Goal: Information Seeking & Learning: Check status

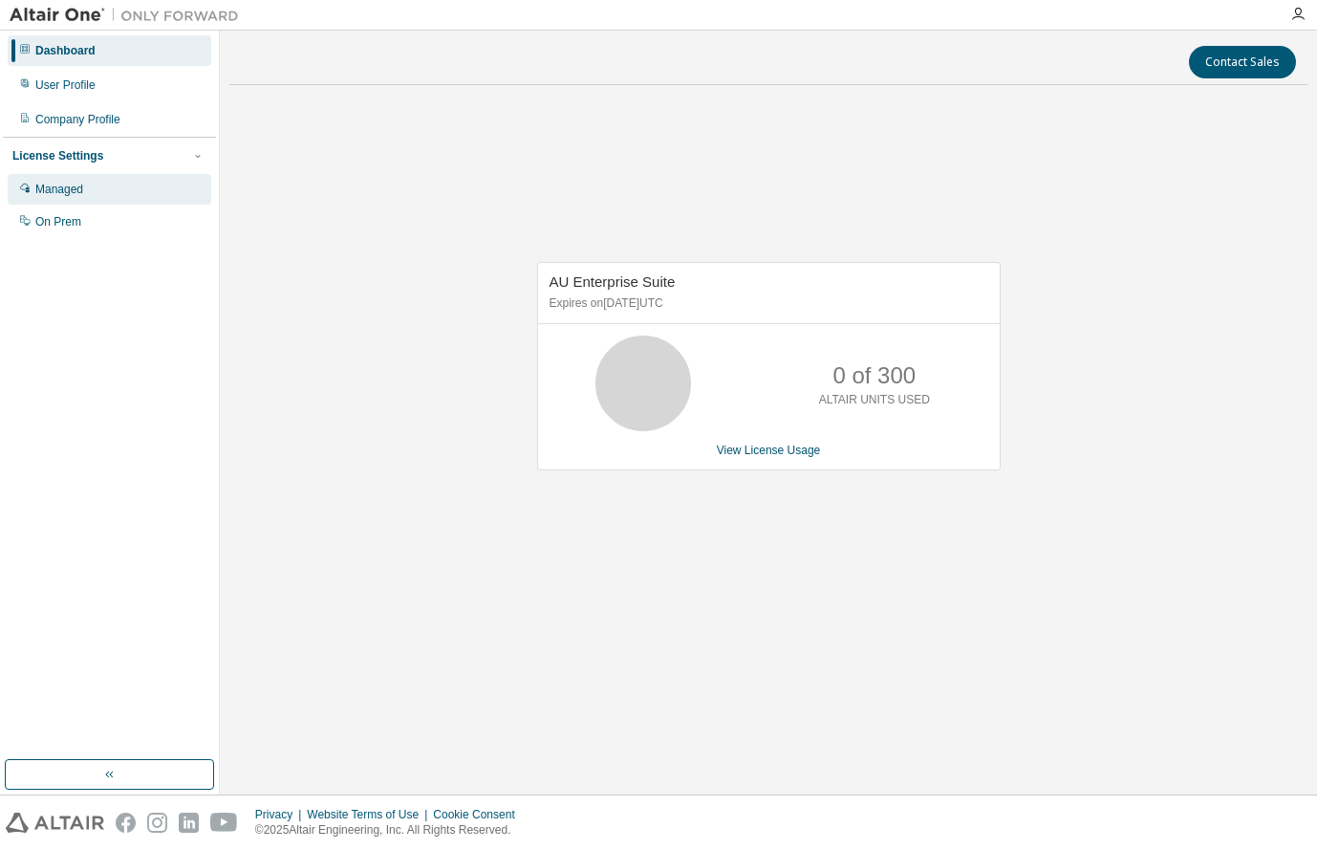
click at [52, 190] on div "Managed" at bounding box center [59, 189] width 48 height 15
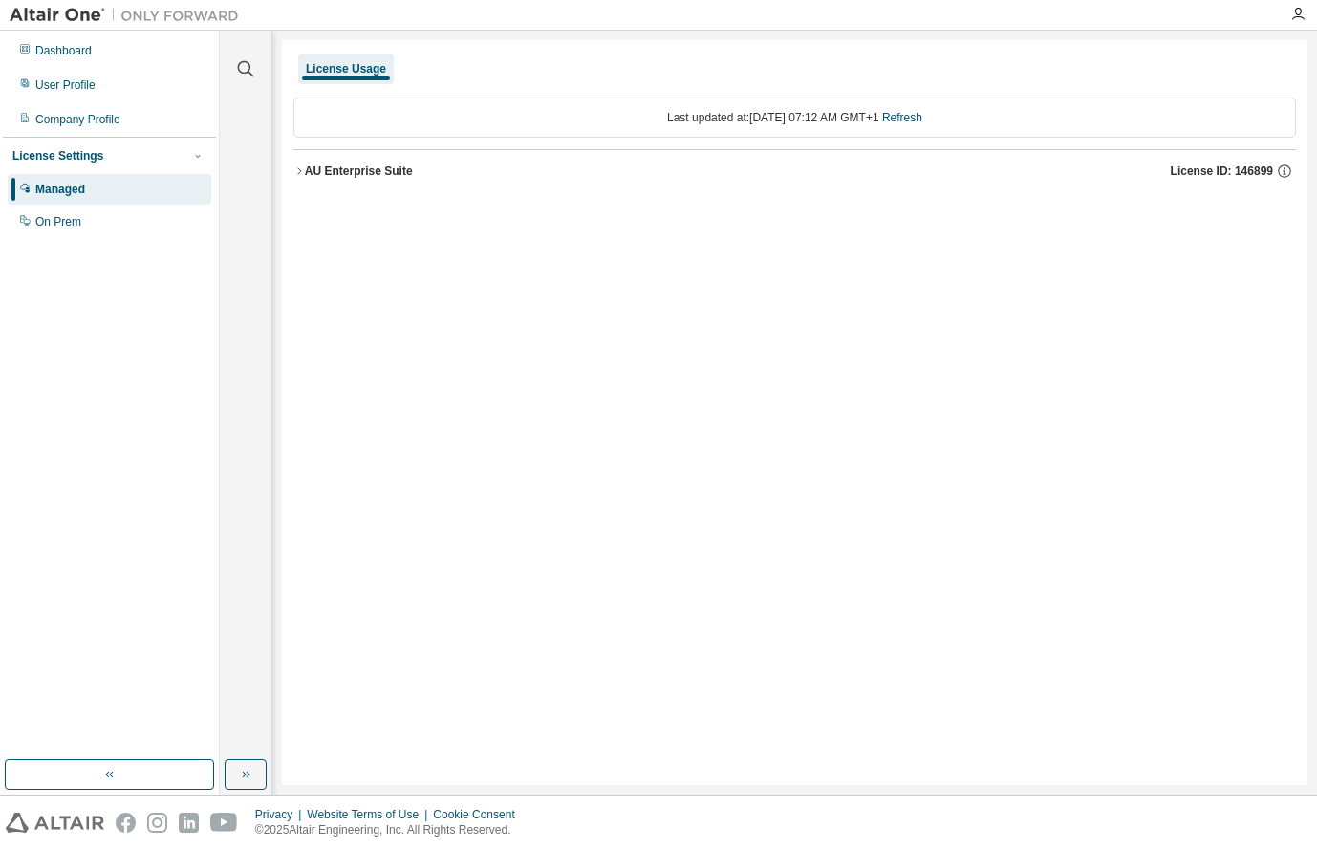
click at [298, 168] on icon "button" at bounding box center [299, 170] width 4 height 7
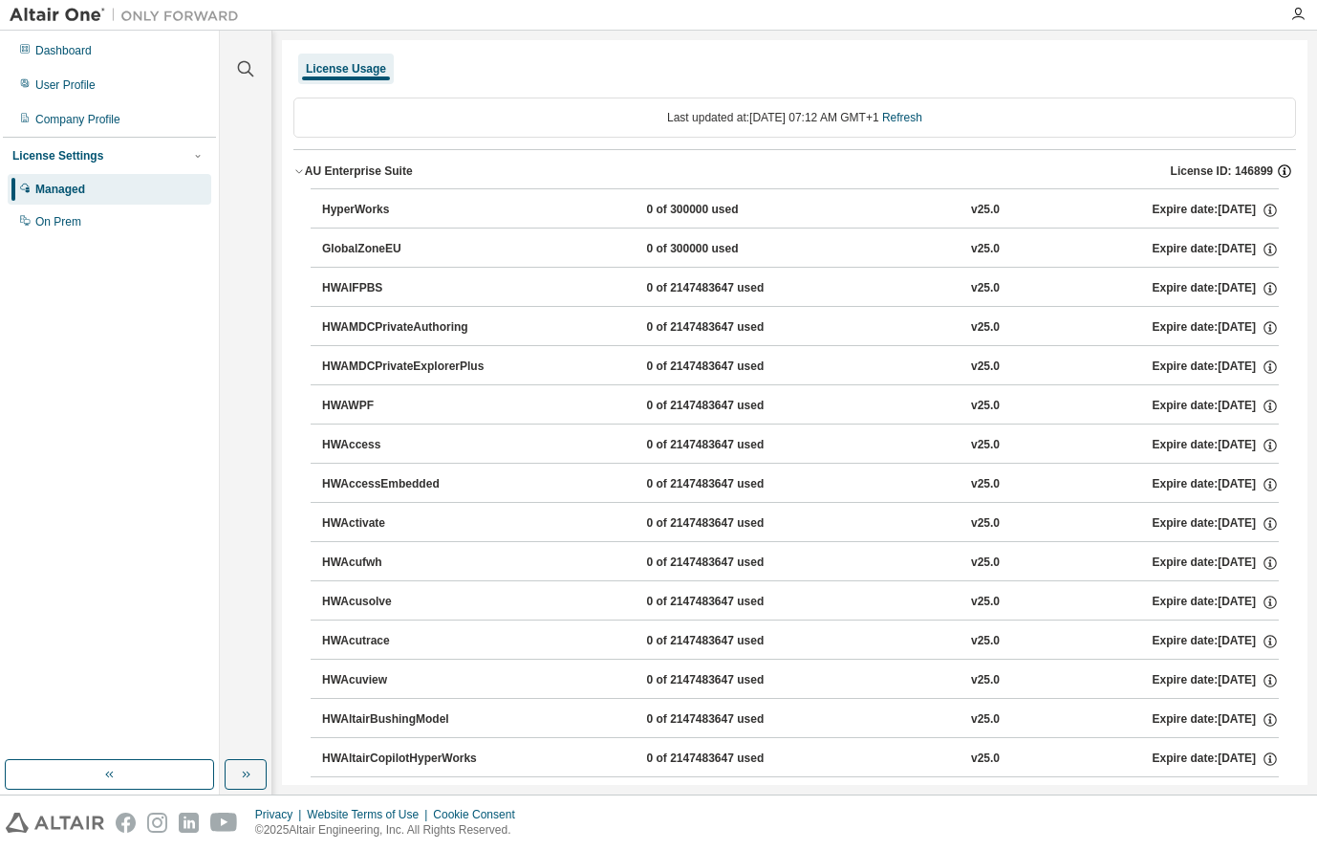
click at [1276, 169] on icon "button" at bounding box center [1284, 171] width 17 height 17
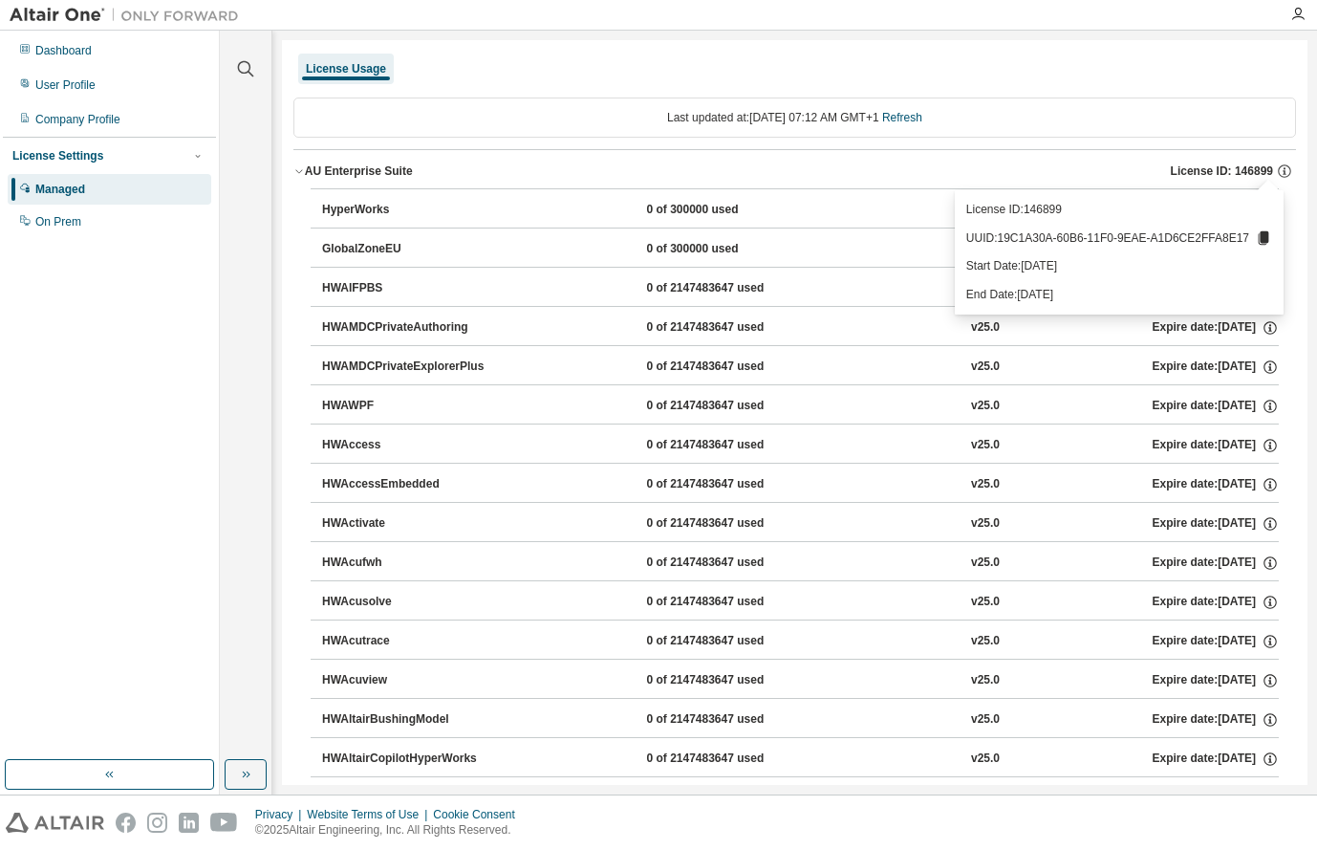
click at [1063, 160] on button "AU Enterprise Suite License ID: 146899" at bounding box center [794, 171] width 1003 height 42
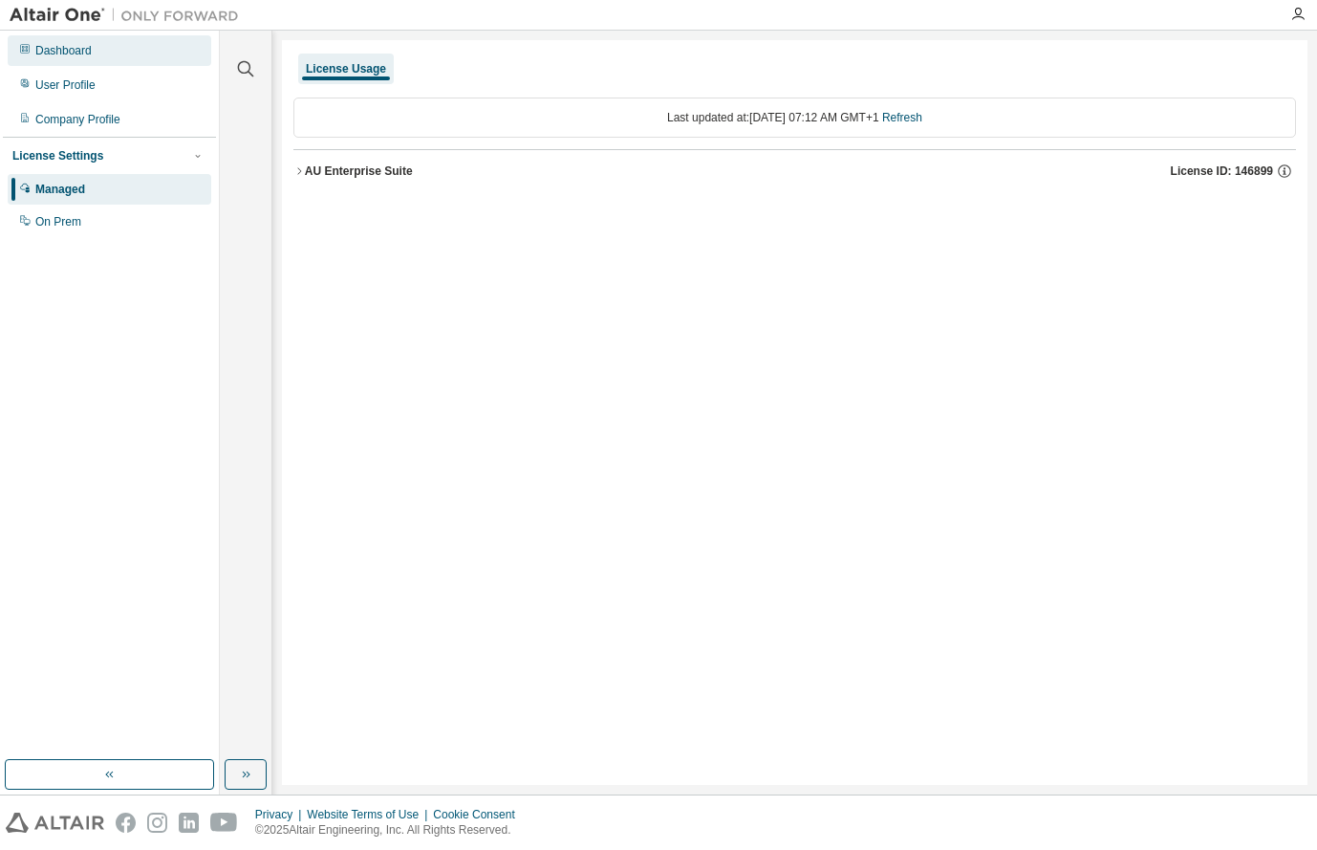
click at [76, 59] on div "Dashboard" at bounding box center [110, 50] width 204 height 31
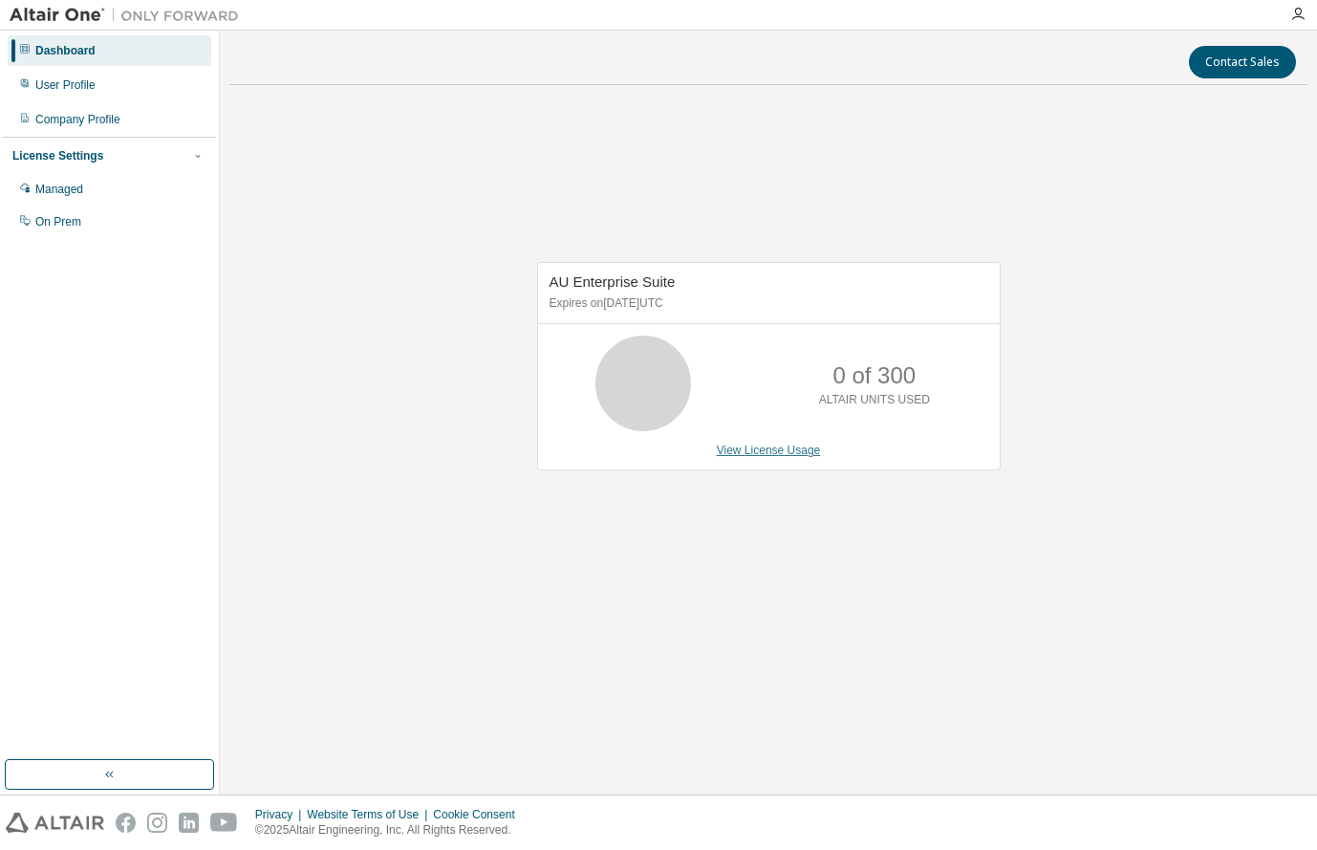
click at [759, 450] on link "View License Usage" at bounding box center [769, 450] width 104 height 13
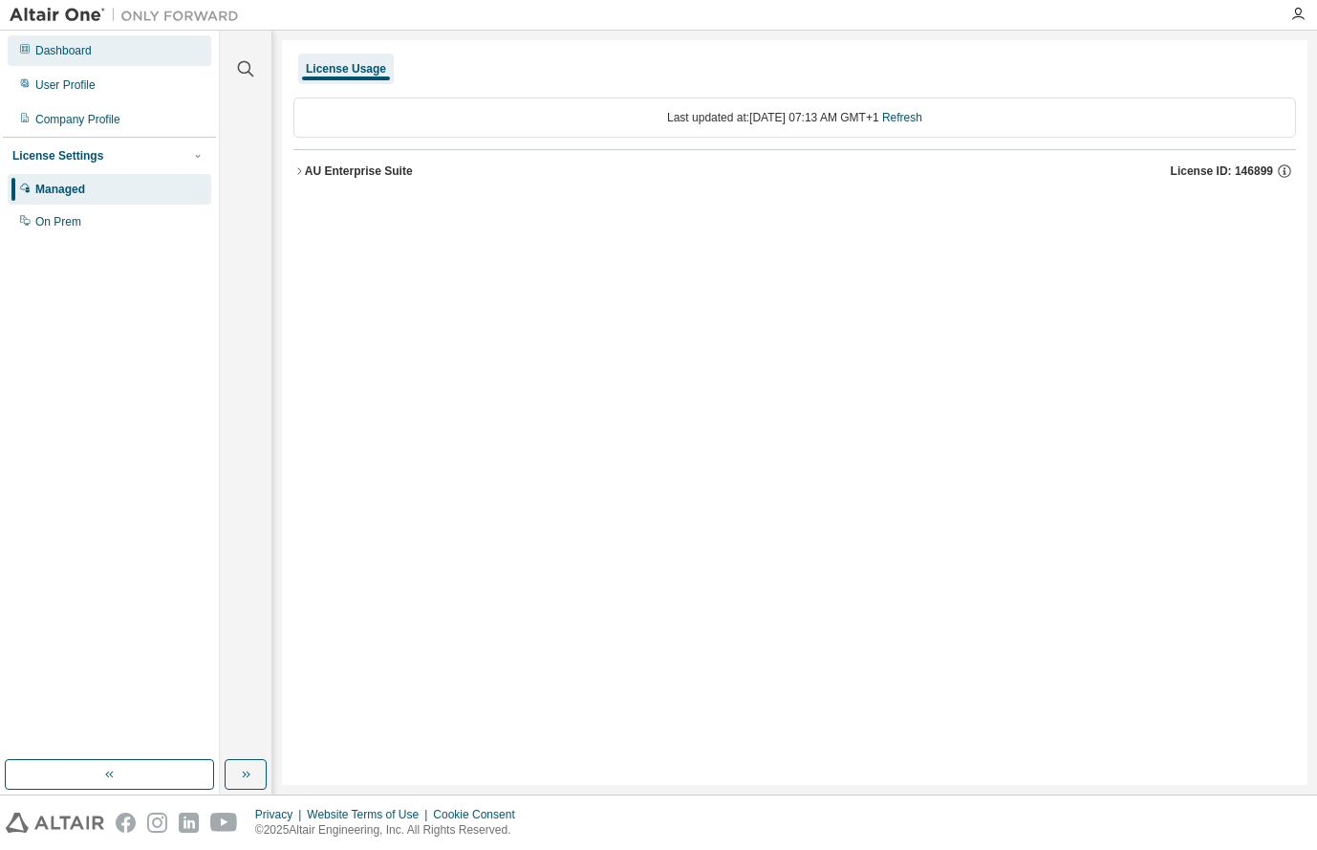
click at [92, 56] on div "Dashboard" at bounding box center [110, 50] width 204 height 31
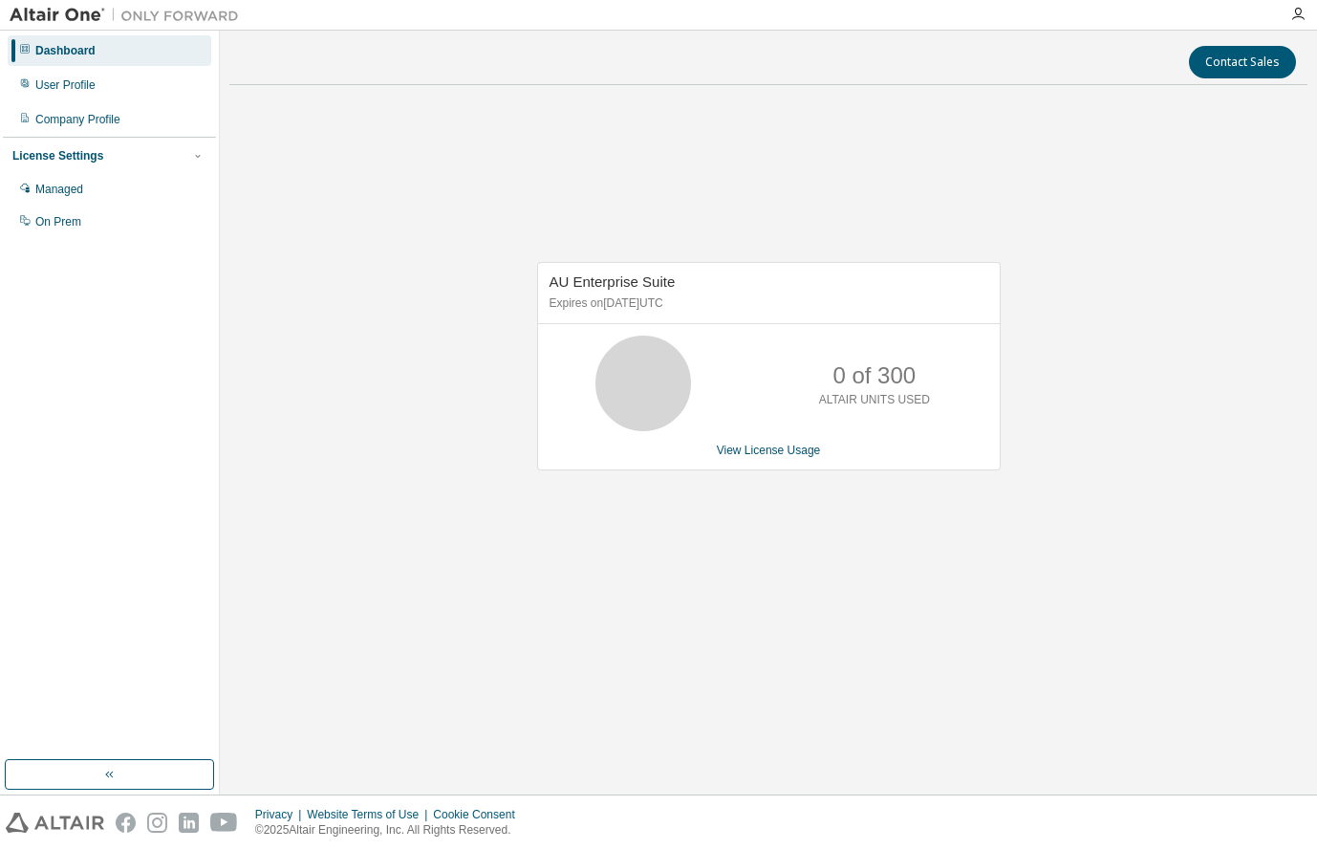
click at [36, 10] on img at bounding box center [129, 15] width 239 height 19
click at [75, 782] on button "button" at bounding box center [109, 774] width 209 height 31
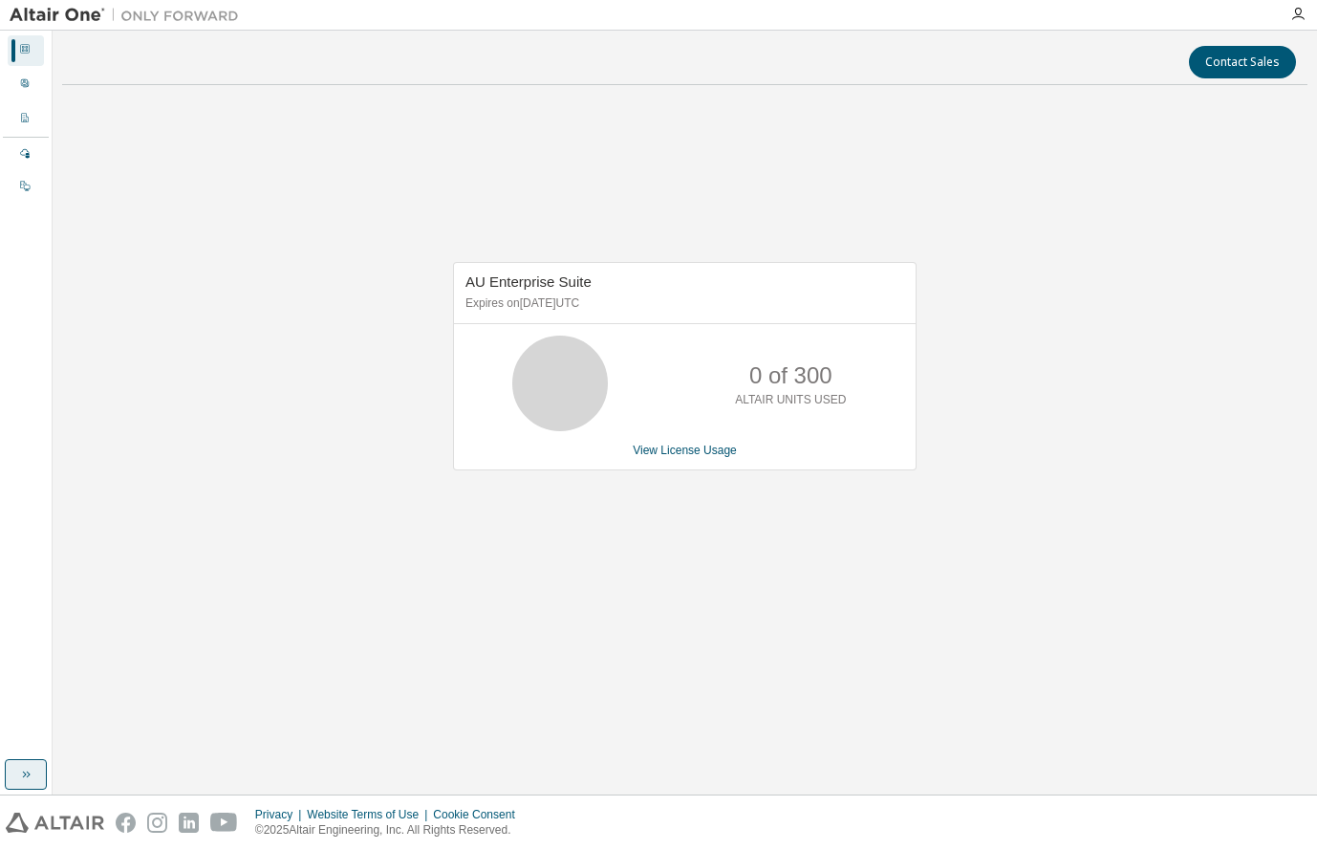
click at [25, 779] on icon "button" at bounding box center [25, 774] width 15 height 15
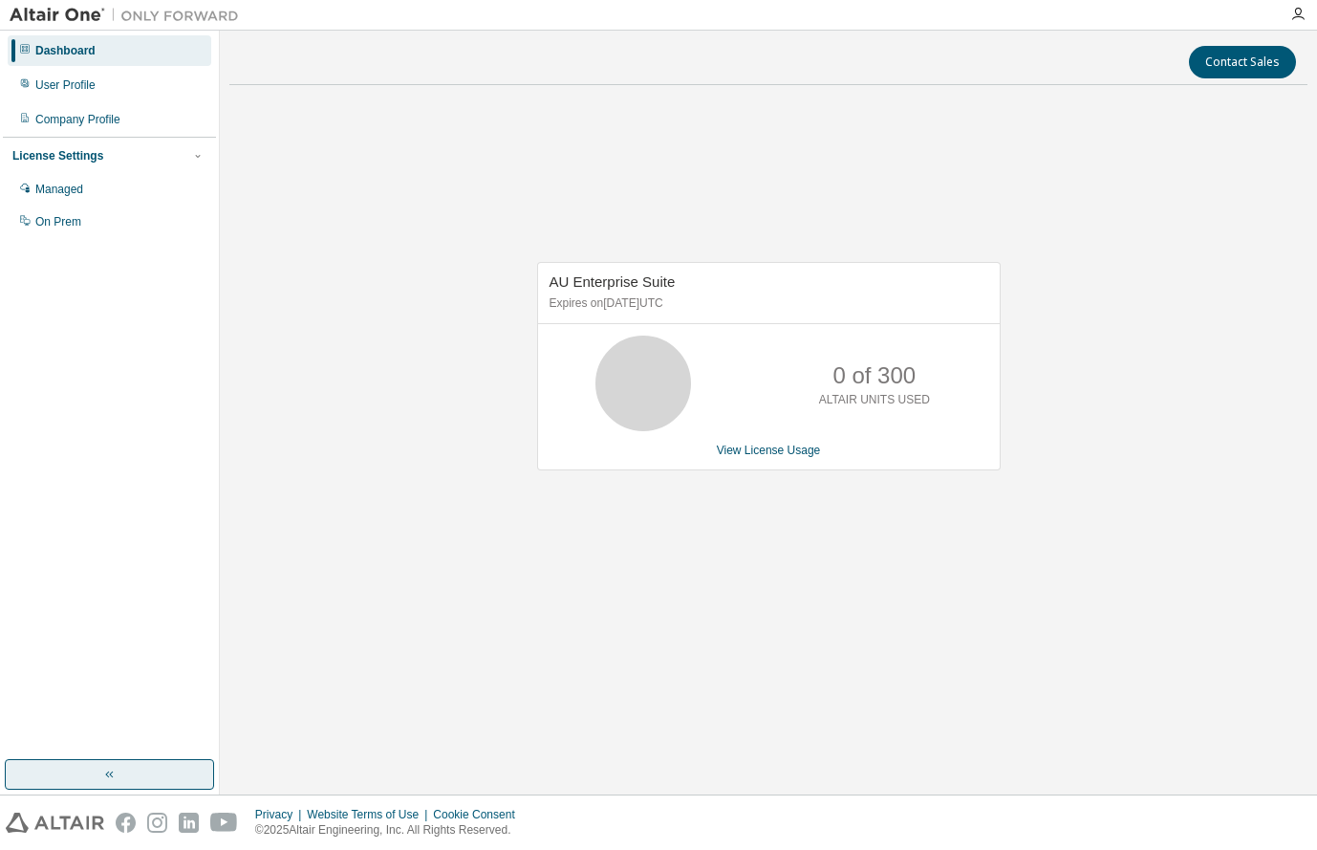
click at [77, 8] on img at bounding box center [129, 15] width 239 height 19
